Goal: Information Seeking & Learning: Learn about a topic

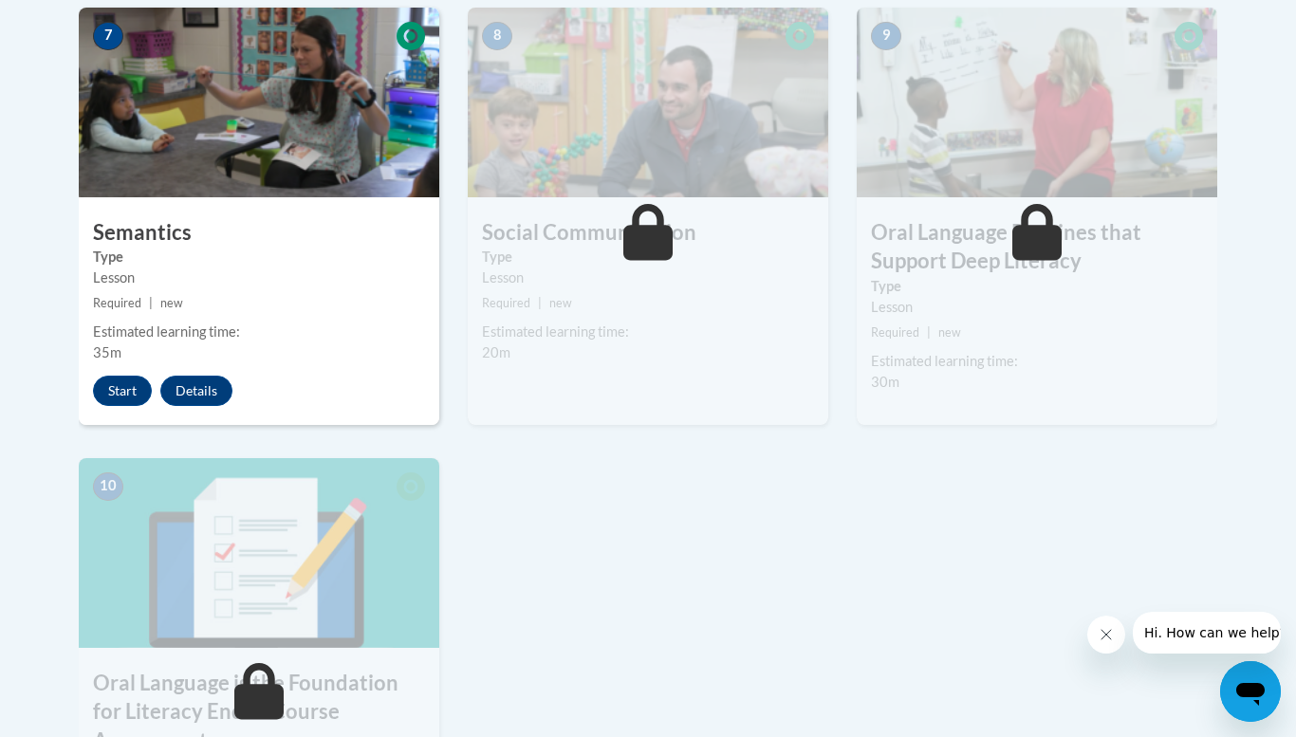
scroll to position [1595, 0]
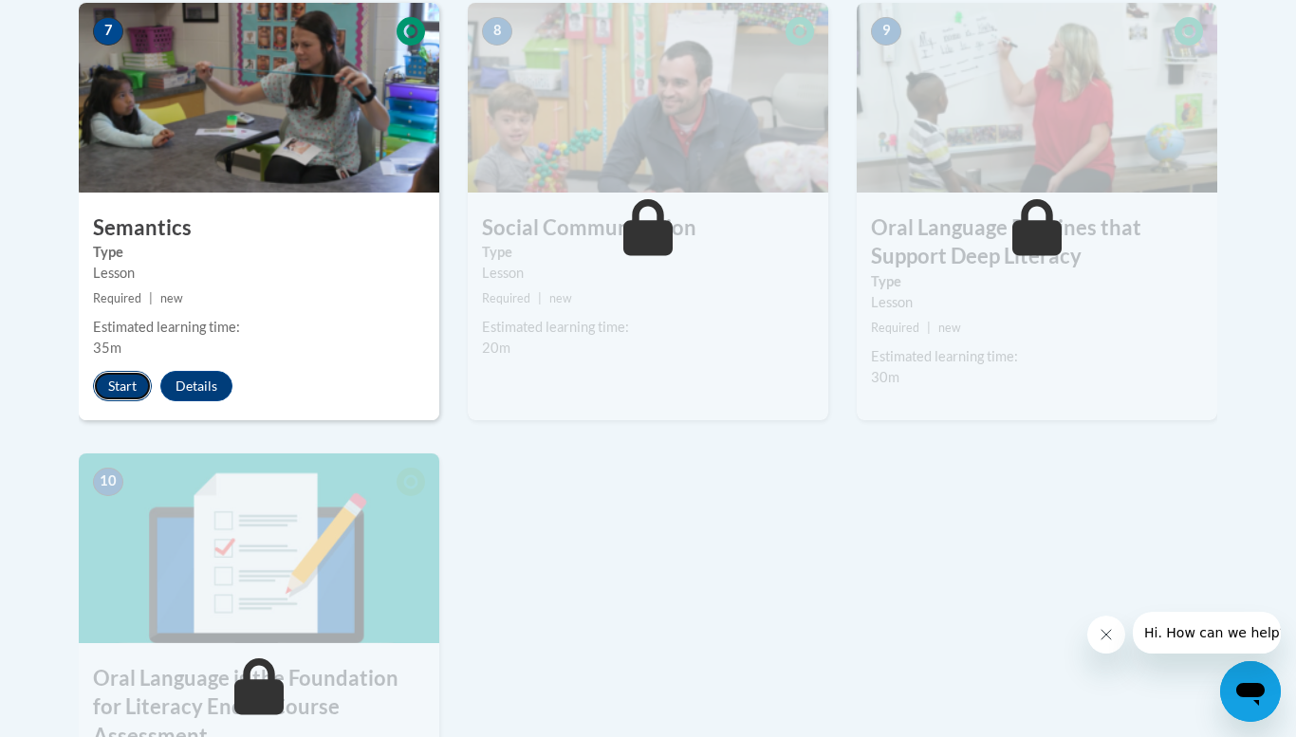
click at [120, 381] on button "Start" at bounding box center [122, 386] width 59 height 30
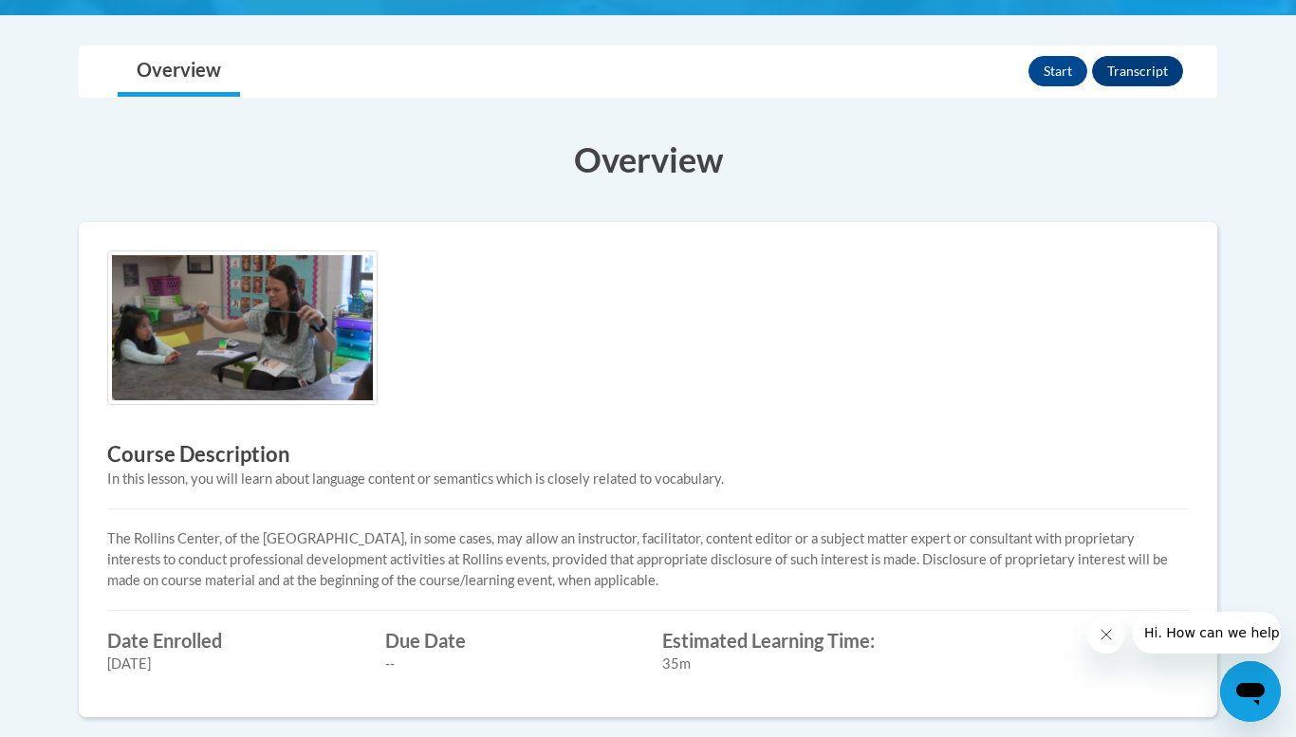
scroll to position [417, 0]
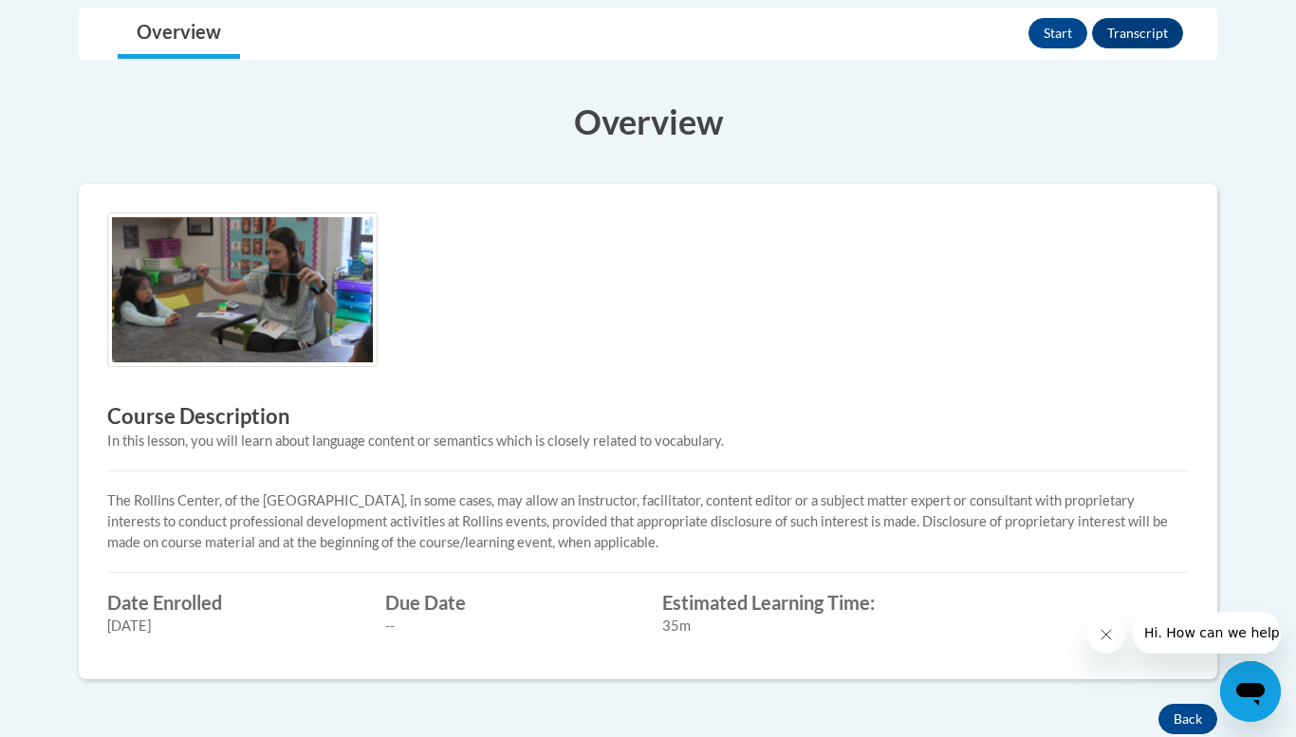
click at [984, 102] on h3 "Overview" at bounding box center [648, 121] width 1139 height 47
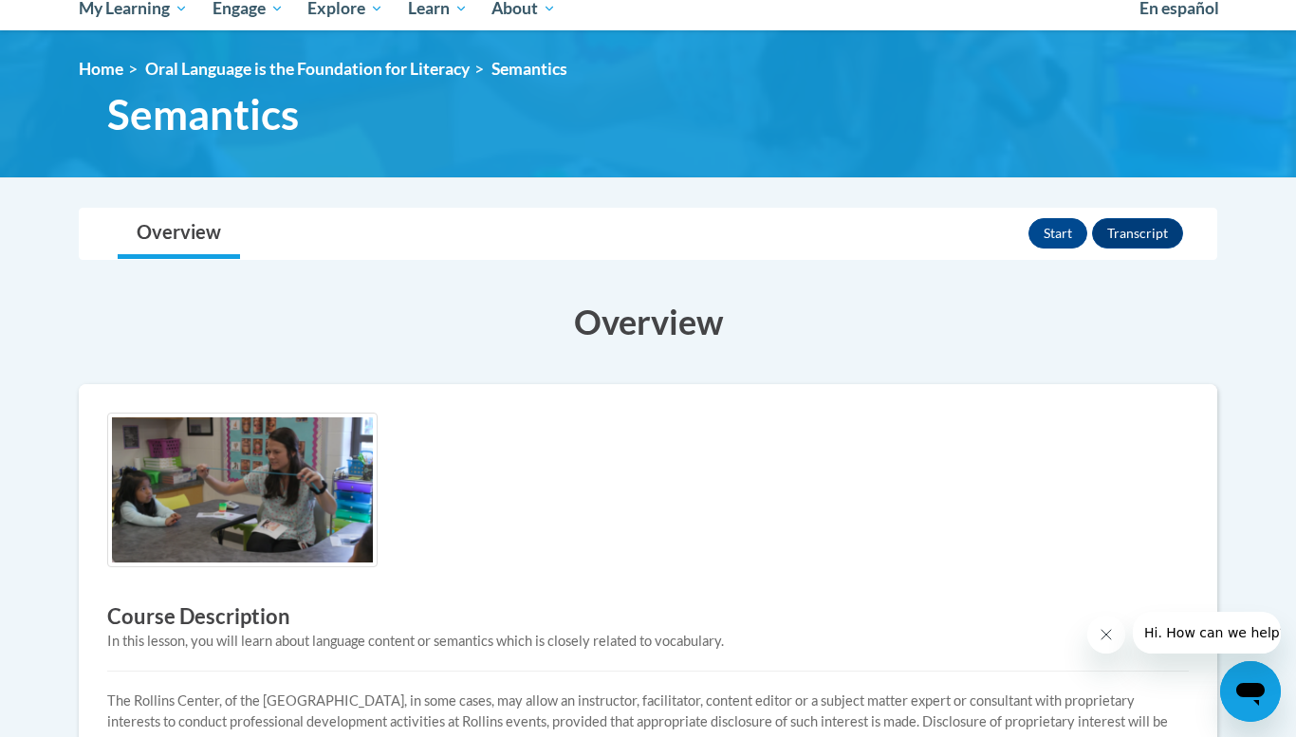
scroll to position [190, 0]
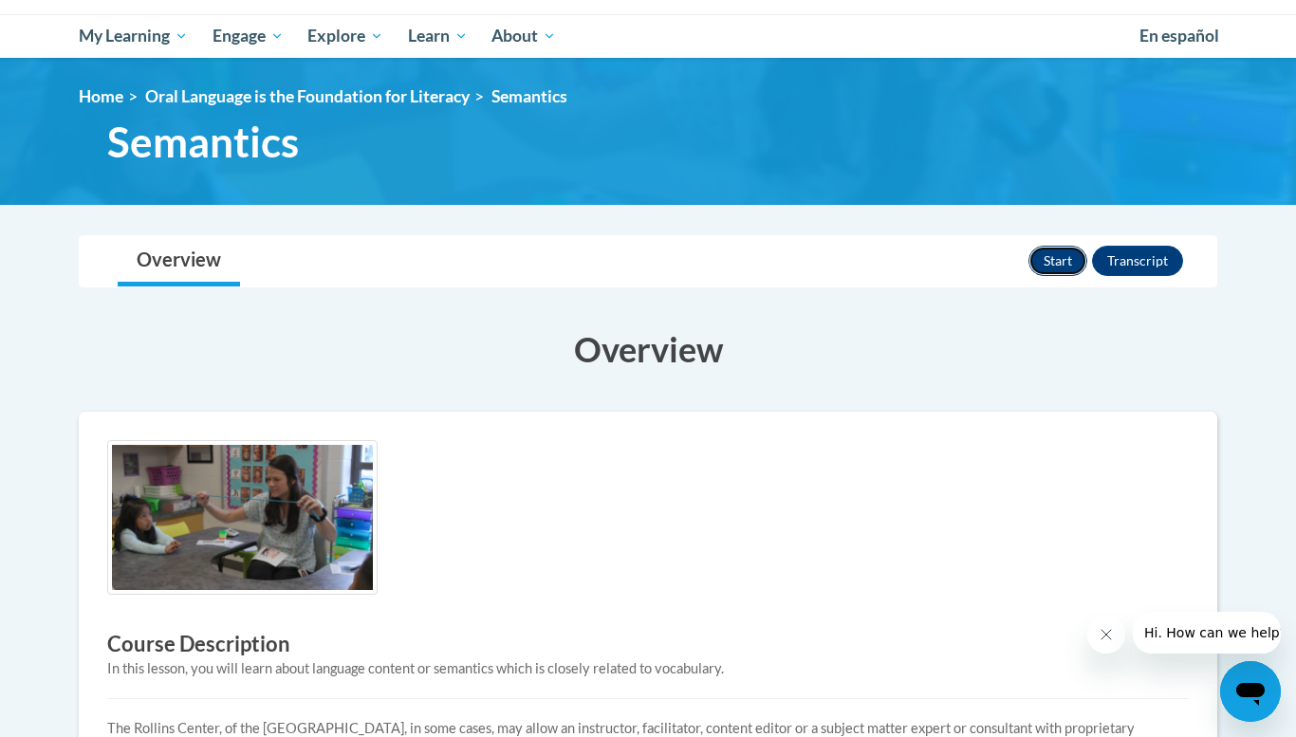
click at [1048, 265] on button "Start" at bounding box center [1057, 261] width 59 height 30
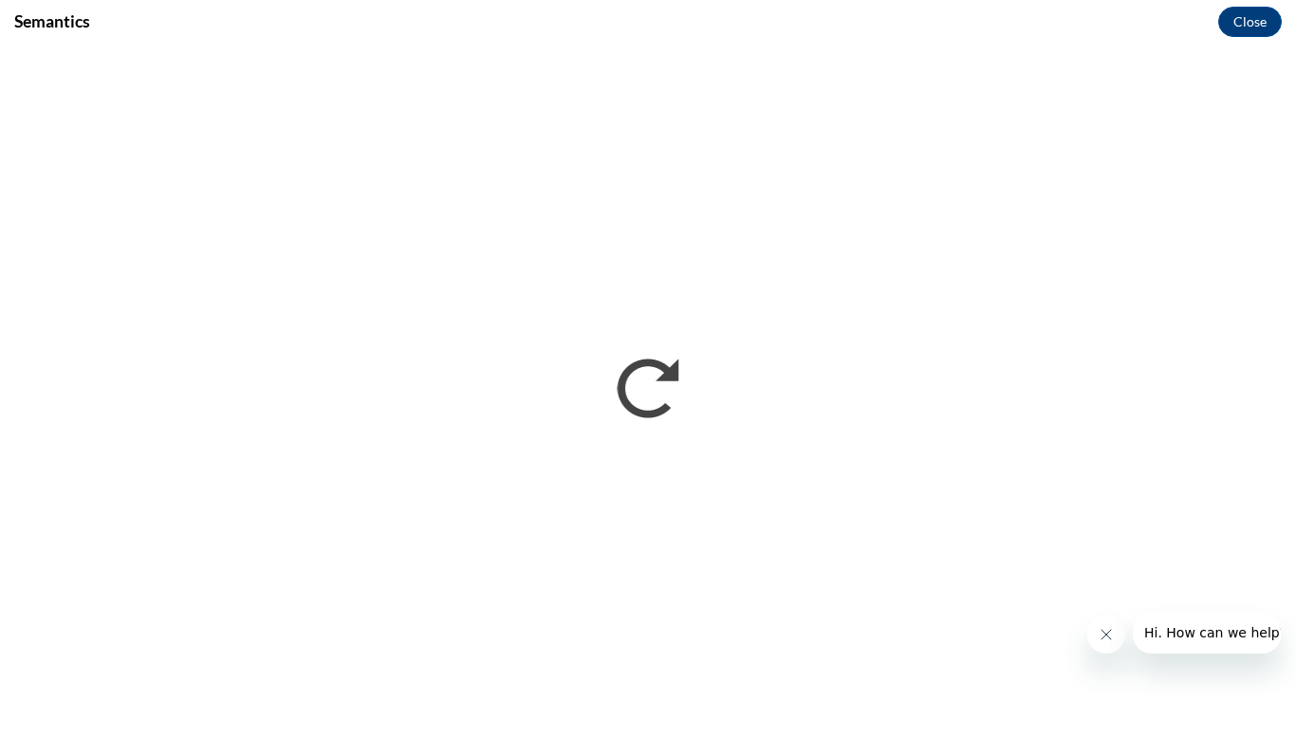
scroll to position [0, 0]
click at [1021, 5] on div "Semantics Close" at bounding box center [648, 21] width 1296 height 43
